Goal: Transaction & Acquisition: Purchase product/service

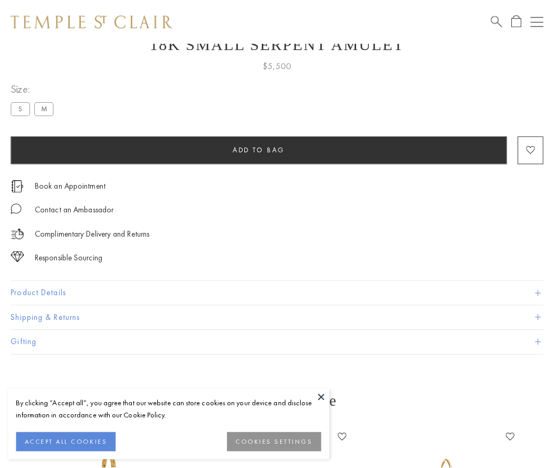
scroll to position [42, 0]
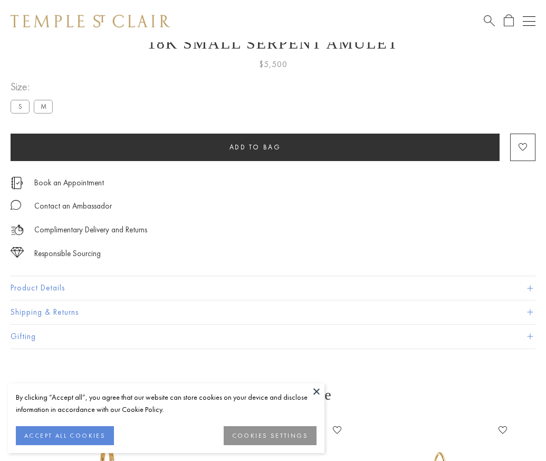
click at [255, 147] on span "Add to bag" at bounding box center [255, 146] width 52 height 9
